Goal: Transaction & Acquisition: Purchase product/service

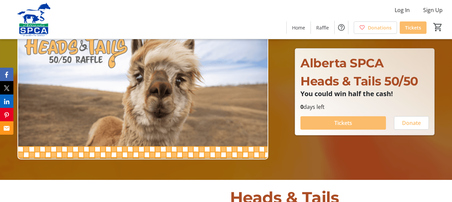
scroll to position [34, 0]
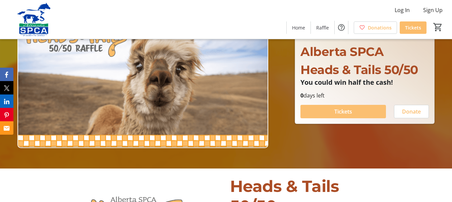
click at [337, 108] on span "Tickets" at bounding box center [343, 112] width 18 height 8
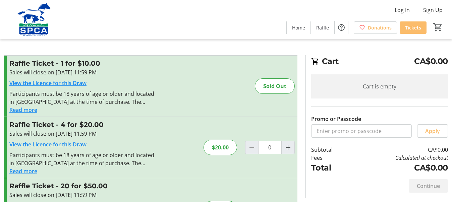
scroll to position [34, 0]
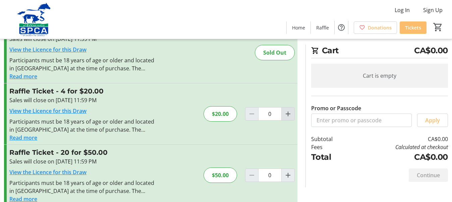
click at [288, 113] on mat-icon "Increment by one" at bounding box center [288, 114] width 8 height 8
type input "1"
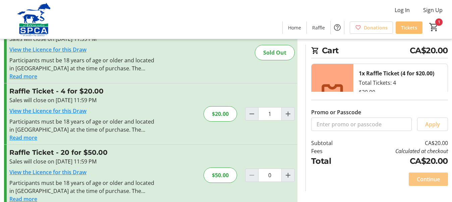
click at [434, 178] on span "Continue" at bounding box center [428, 179] width 23 height 8
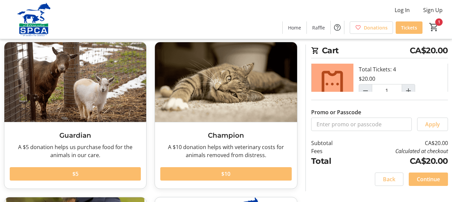
scroll to position [39, 0]
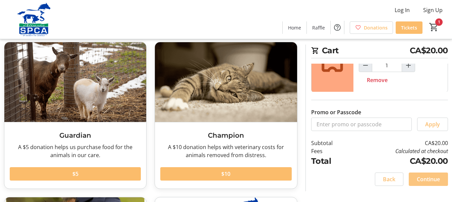
click at [425, 178] on span "Continue" at bounding box center [428, 179] width 23 height 8
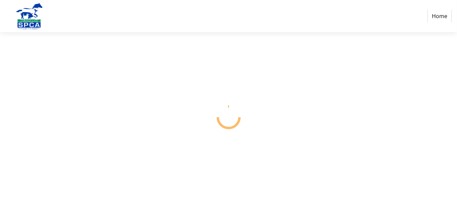
select select "CA"
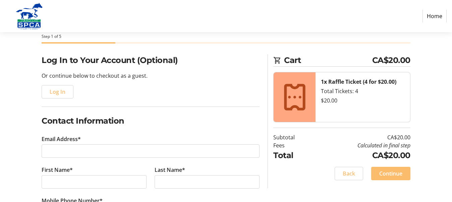
scroll to position [67, 0]
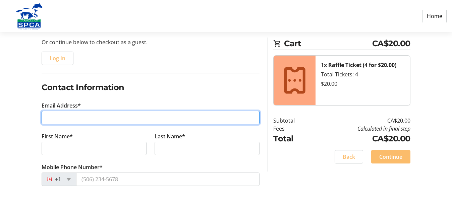
click at [155, 118] on input "Email Address*" at bounding box center [151, 117] width 218 height 13
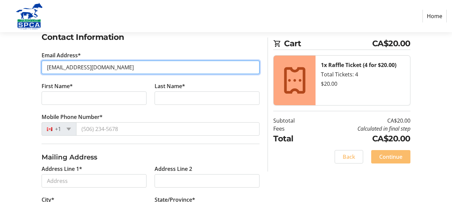
scroll to position [134, 0]
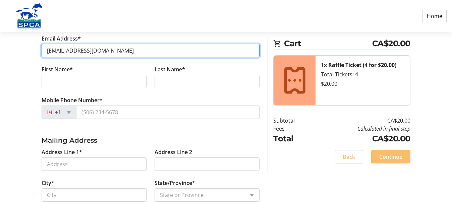
type input "[EMAIL_ADDRESS][DOMAIN_NAME]"
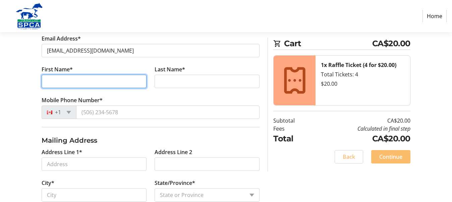
click at [99, 82] on input "First Name*" at bounding box center [94, 81] width 105 height 13
type input "[PERSON_NAME]"
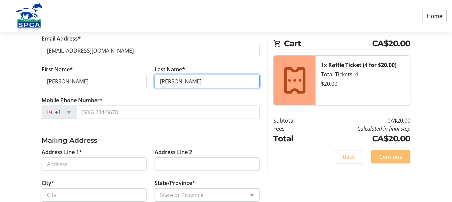
type input "[PERSON_NAME]"
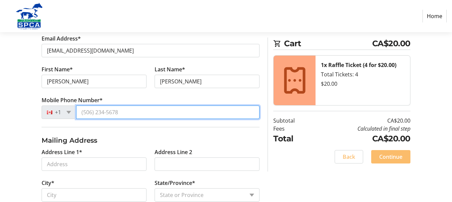
click at [124, 114] on input "Mobile Phone Number*" at bounding box center [167, 112] width 183 height 13
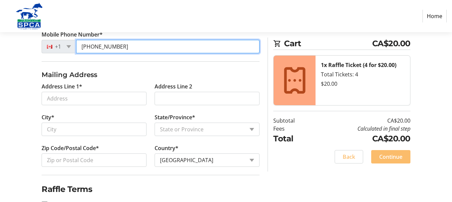
scroll to position [201, 0]
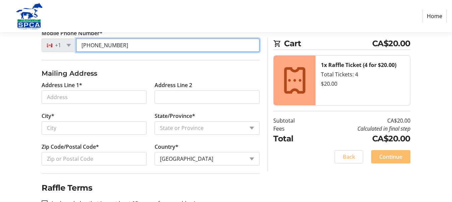
type input "[PHONE_NUMBER]"
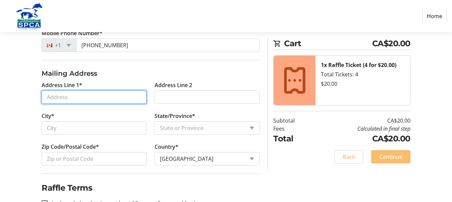
click at [106, 95] on input "Address Line 1*" at bounding box center [94, 97] width 105 height 13
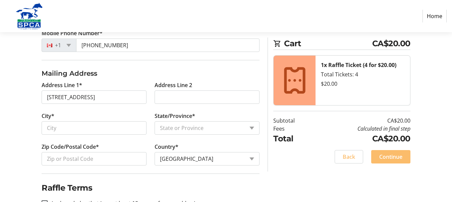
type input "[STREET_ADDRESS]"
type input "[GEOGRAPHIC_DATA]"
select select "AB"
type input "T2Z 2N8"
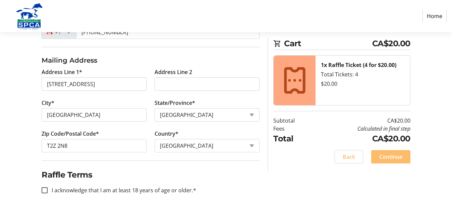
scroll to position [221, 0]
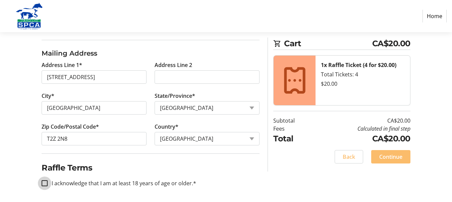
click at [44, 180] on input "I acknowledge that I am at least 18 years of age or older.*" at bounding box center [45, 183] width 6 height 6
checkbox input "true"
click at [392, 156] on span "Continue" at bounding box center [390, 157] width 23 height 8
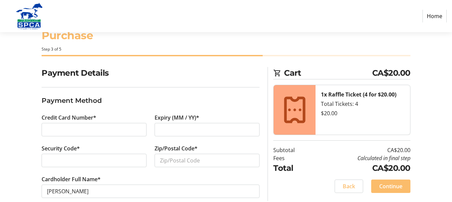
scroll to position [32, 0]
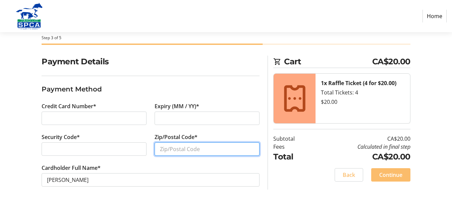
click at [171, 151] on input "Zip/Postal Code*" at bounding box center [207, 148] width 105 height 13
type input "T2Z 2N8"
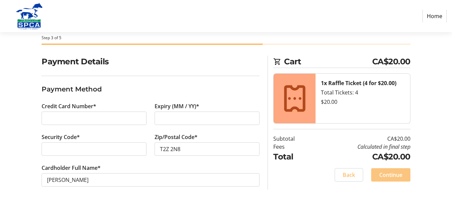
click at [397, 175] on span "Continue" at bounding box center [390, 175] width 23 height 8
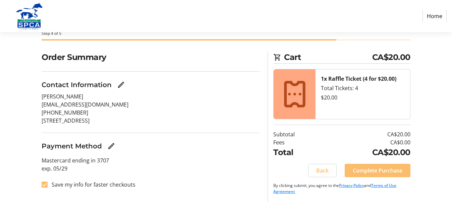
scroll to position [37, 0]
click at [385, 168] on span "Complete Purchase" at bounding box center [378, 170] width 50 height 8
